Goal: Task Accomplishment & Management: Manage account settings

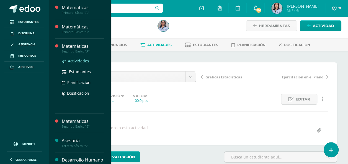
click at [82, 60] on span "Actividades" at bounding box center [78, 60] width 21 height 5
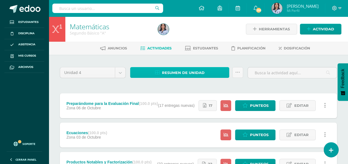
click at [179, 70] on span "Resumen de unidad" at bounding box center [183, 73] width 43 height 10
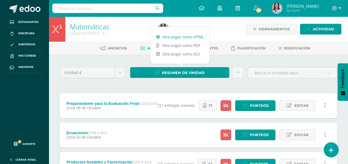
click at [176, 36] on link "Descargar como HTML" at bounding box center [180, 37] width 59 height 9
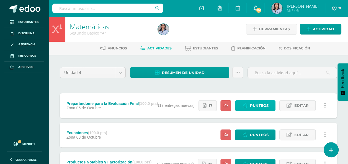
click at [258, 101] on span "Punteos" at bounding box center [259, 106] width 19 height 10
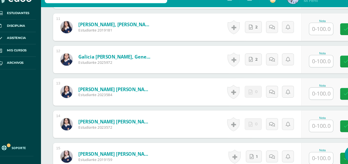
scroll to position [469, 0]
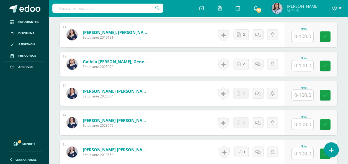
click at [124, 112] on div "González Avila, Lucía del Carmen Estudiante 2023572" at bounding box center [108, 122] width 96 height 25
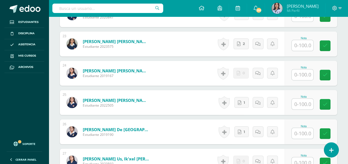
scroll to position [812, 0]
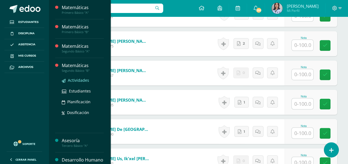
click at [85, 79] on span "Actividades" at bounding box center [78, 80] width 21 height 5
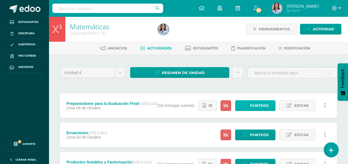
click at [257, 106] on span "Punteos" at bounding box center [259, 106] width 19 height 10
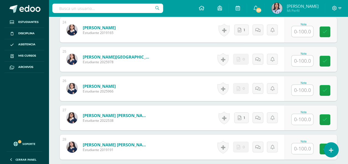
scroll to position [862, 0]
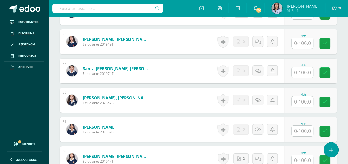
scroll to position [961, 0]
